Goal: Navigation & Orientation: Go to known website

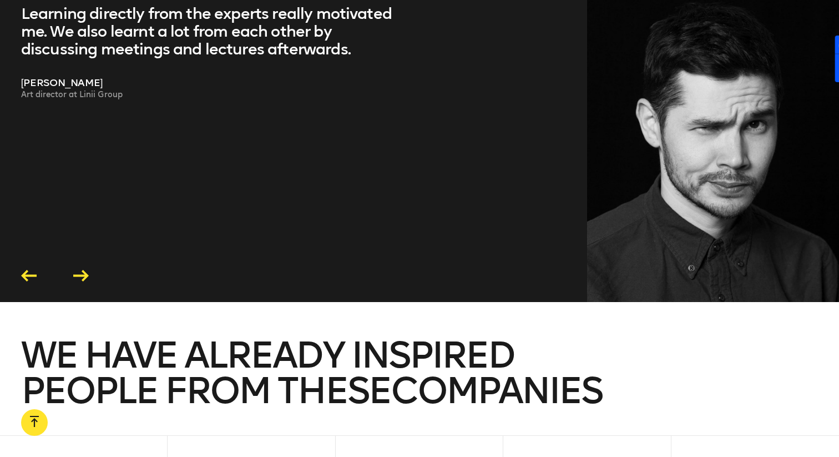
scroll to position [2428, 0]
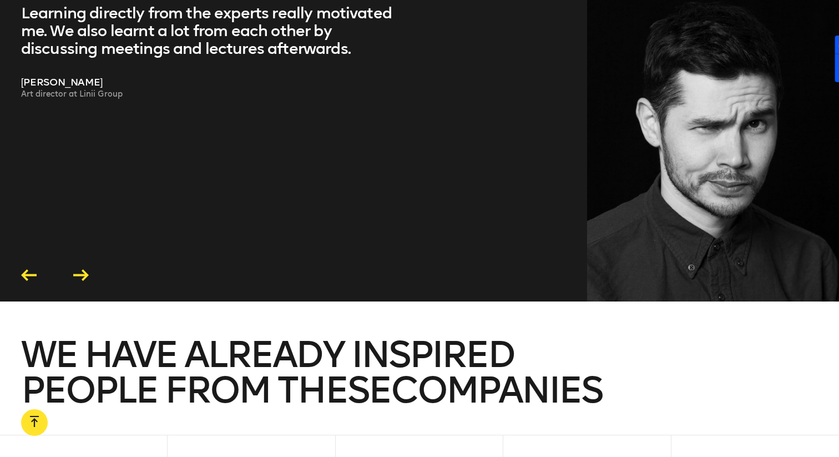
click at [87, 269] on icon at bounding box center [81, 275] width 16 height 12
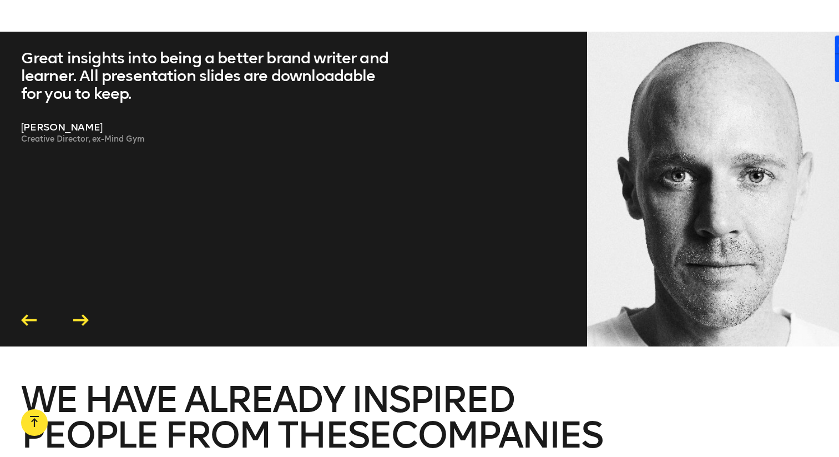
scroll to position [2383, 0]
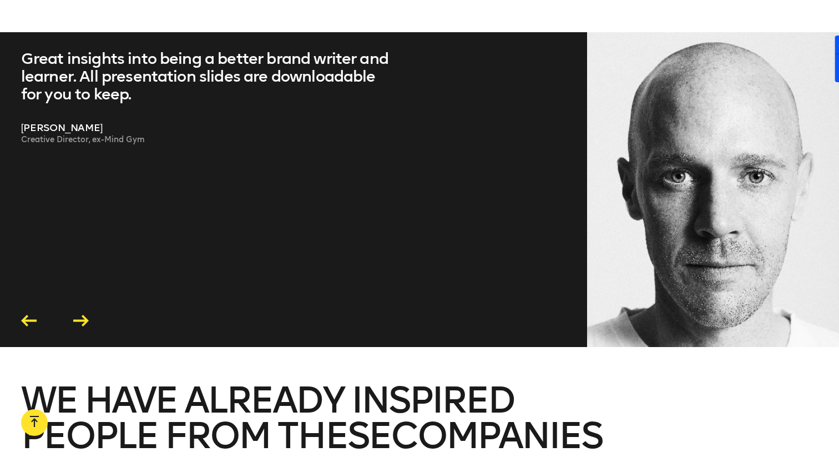
click at [83, 315] on icon at bounding box center [81, 321] width 16 height 12
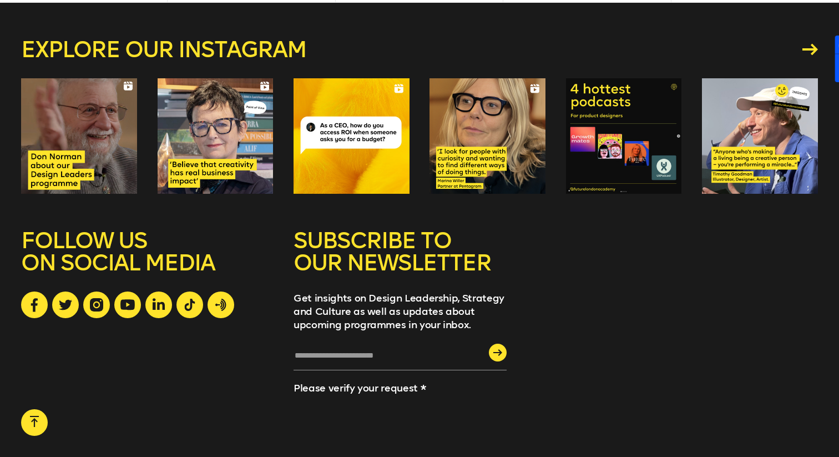
scroll to position [3103, 0]
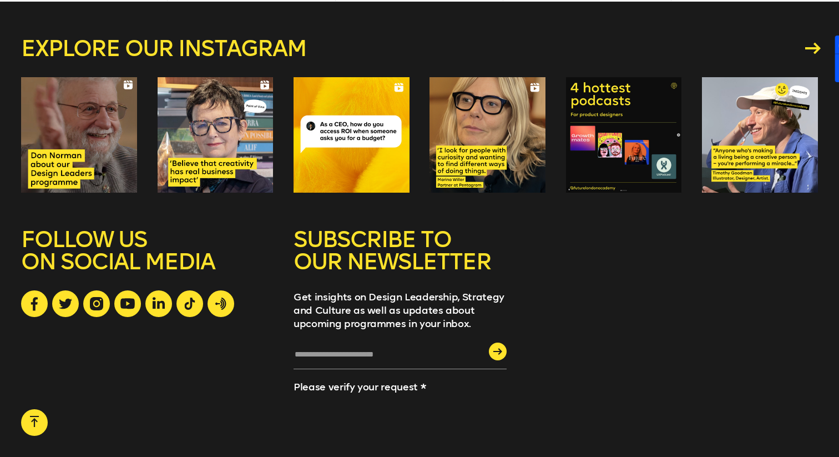
click at [809, 42] on icon at bounding box center [814, 48] width 16 height 12
